Goal: Find specific page/section: Find specific page/section

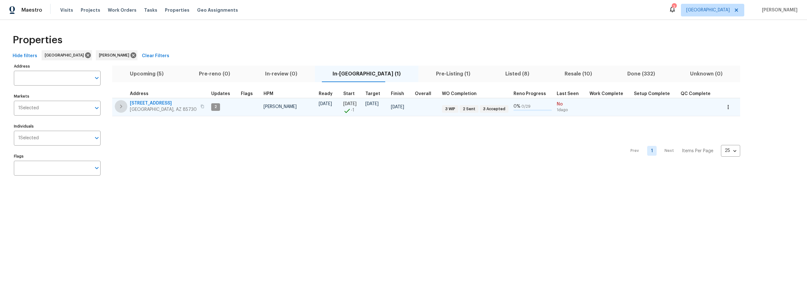
click at [119, 108] on icon "button" at bounding box center [121, 106] width 8 height 8
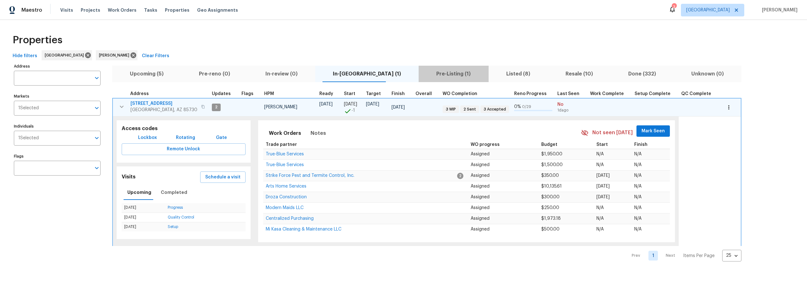
click at [423, 73] on span "Pre-Listing (1)" at bounding box center [454, 73] width 62 height 9
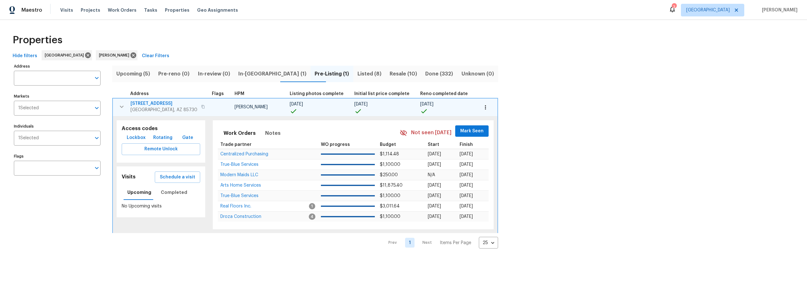
click at [357, 72] on span "Listed (8)" at bounding box center [369, 73] width 25 height 9
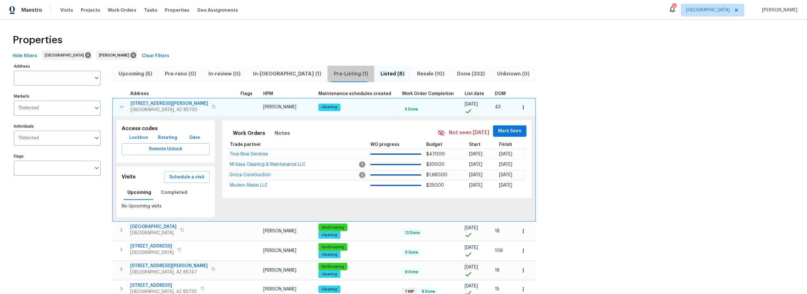
click at [331, 73] on span "Pre-Listing (1)" at bounding box center [350, 73] width 39 height 9
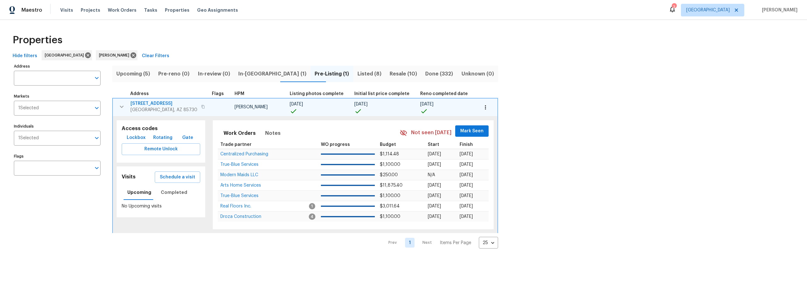
drag, startPoint x: 261, startPoint y: 75, endPoint x: 242, endPoint y: 75, distance: 18.9
click at [260, 75] on span "In-reno (1)" at bounding box center [272, 73] width 69 height 9
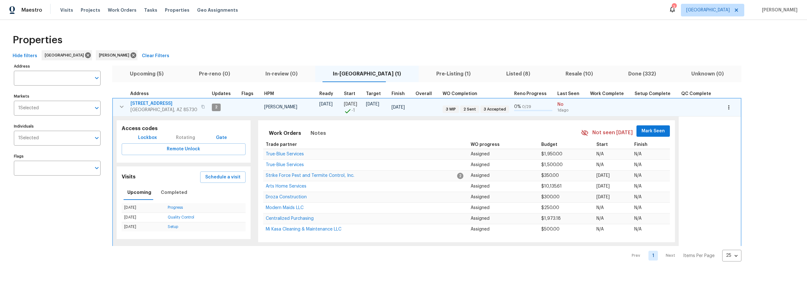
click at [159, 75] on span "Upcoming (5)" at bounding box center [146, 73] width 61 height 9
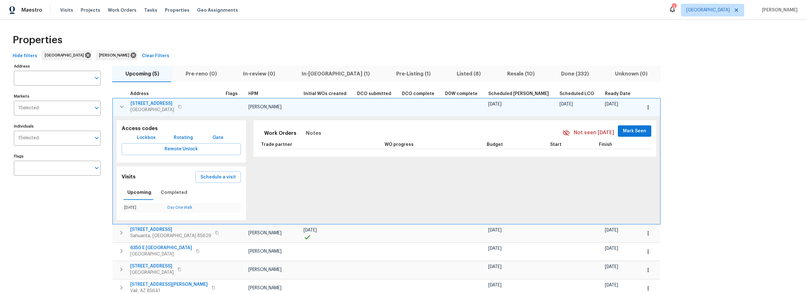
click at [122, 108] on icon "button" at bounding box center [122, 107] width 8 height 8
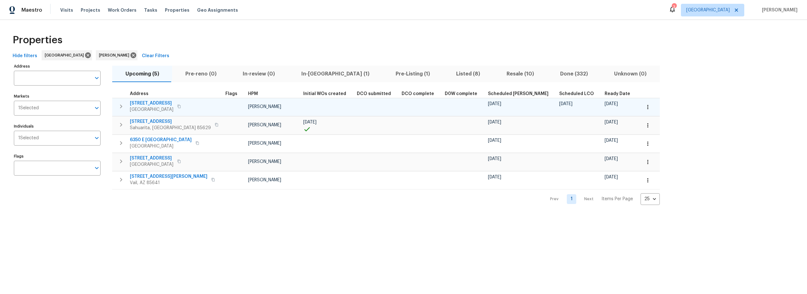
click at [497, 70] on span "Resale (10)" at bounding box center [520, 73] width 46 height 9
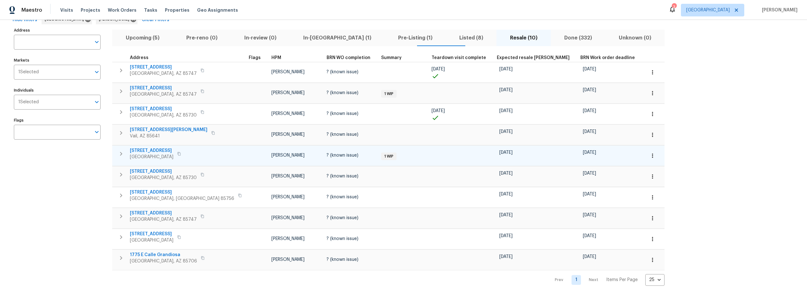
scroll to position [43, 0]
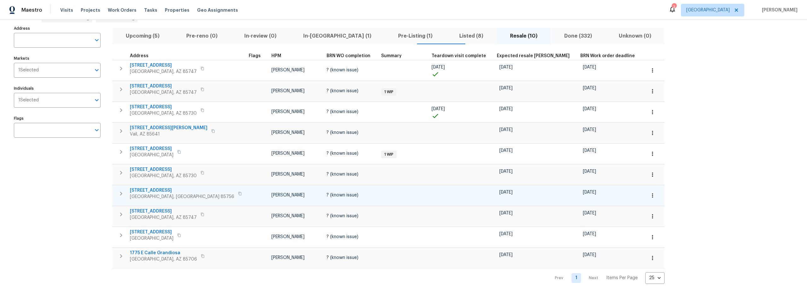
click at [650, 193] on icon "button" at bounding box center [653, 195] width 6 height 6
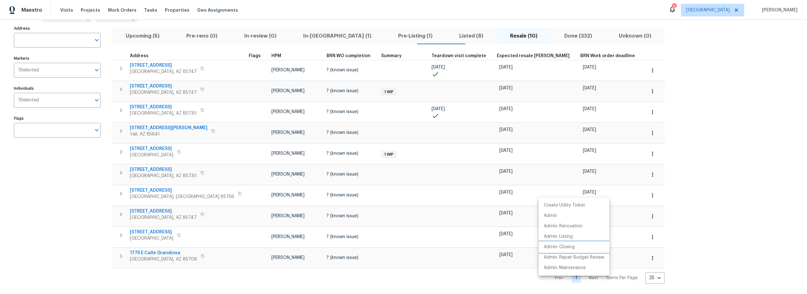
click at [563, 249] on p "Admin: Closing" at bounding box center [559, 246] width 31 height 7
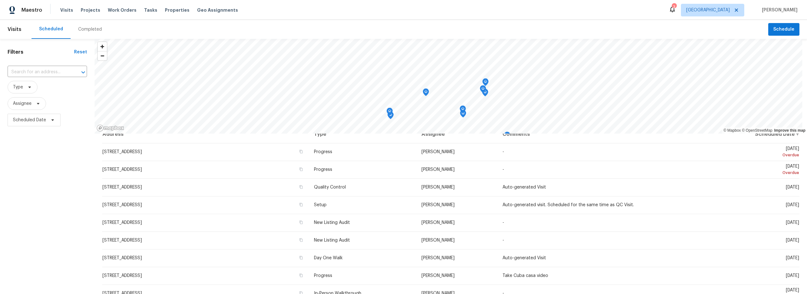
click at [83, 30] on div "Completed" at bounding box center [90, 29] width 24 height 6
